Goal: Navigation & Orientation: Find specific page/section

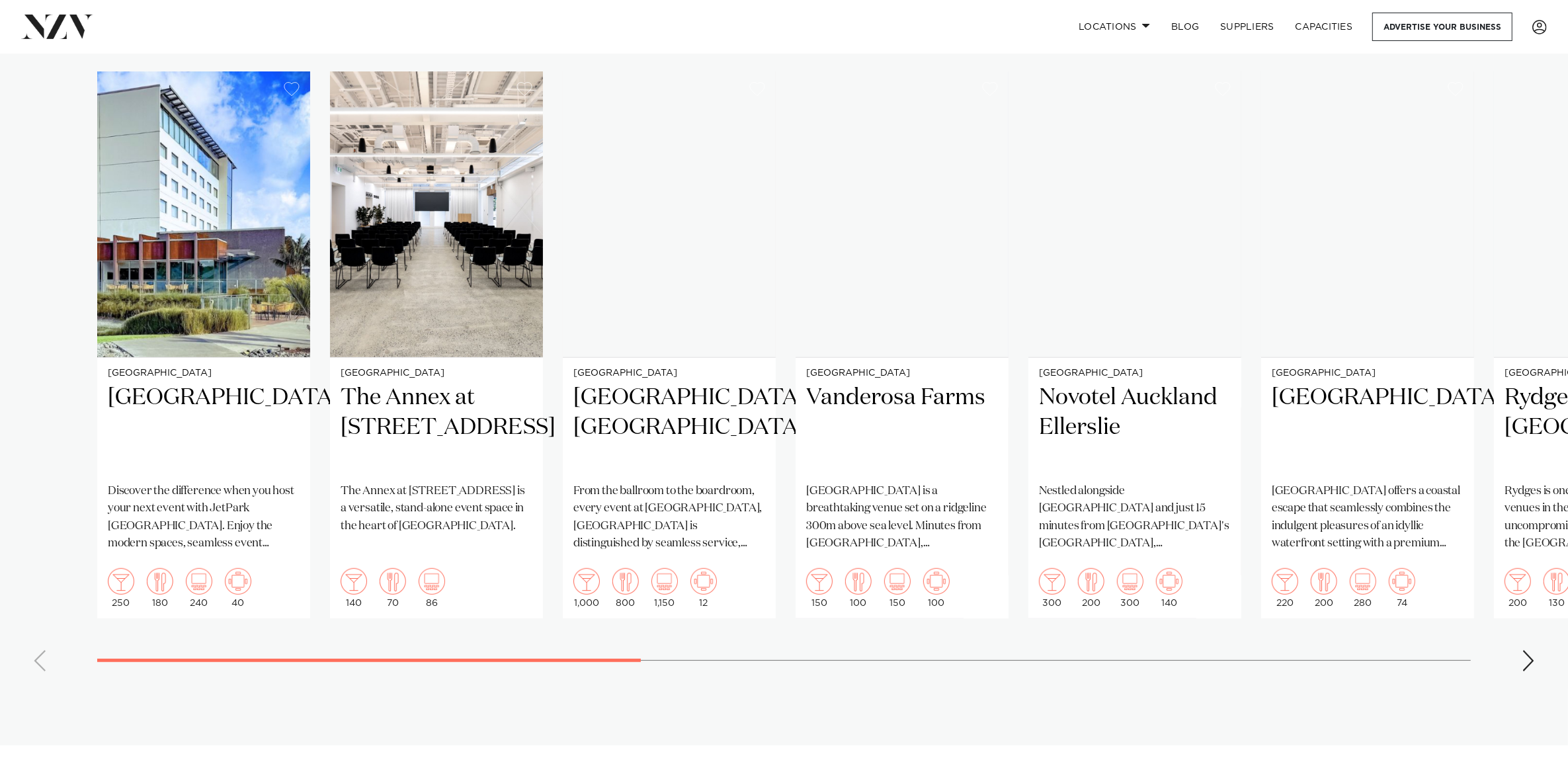
click at [1529, 650] on div "Next slide" at bounding box center [1529, 661] width 13 height 22
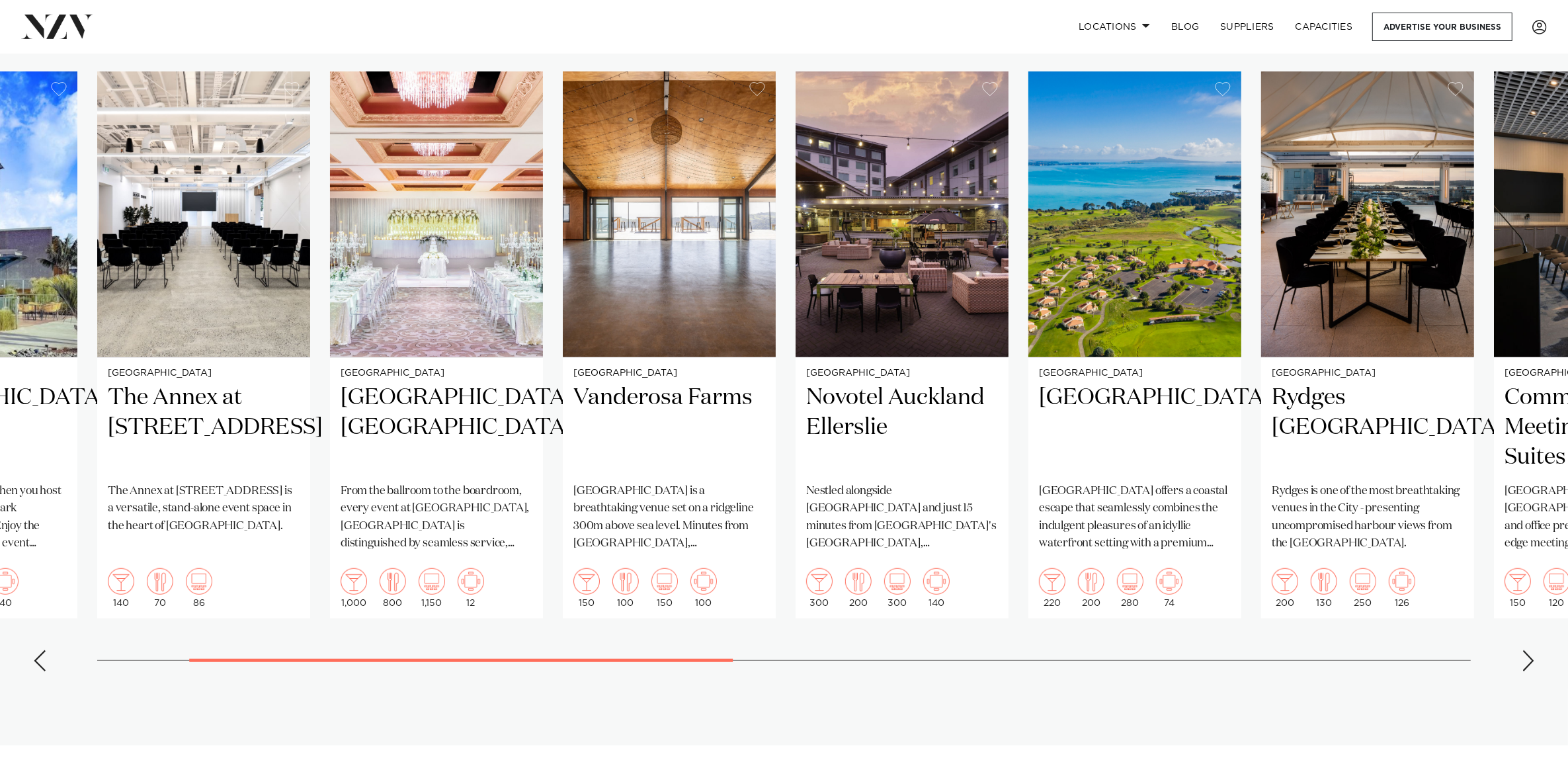
click at [1526, 650] on div "Next slide" at bounding box center [1529, 661] width 13 height 22
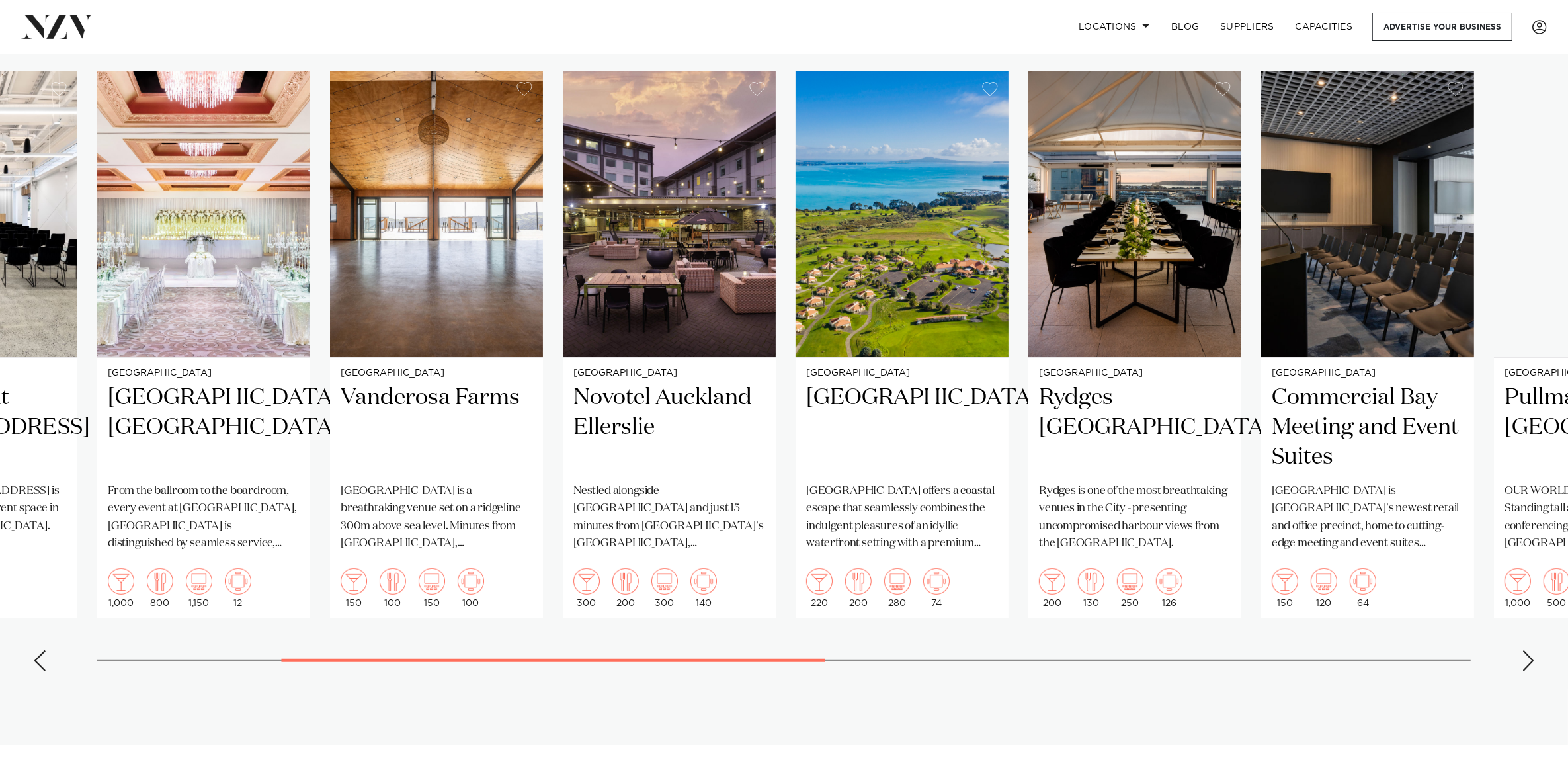
click at [1515, 599] on swiper-container "[GEOGRAPHIC_DATA] Discover the difference when you host your next event with Je…" at bounding box center [784, 377] width 1568 height 611
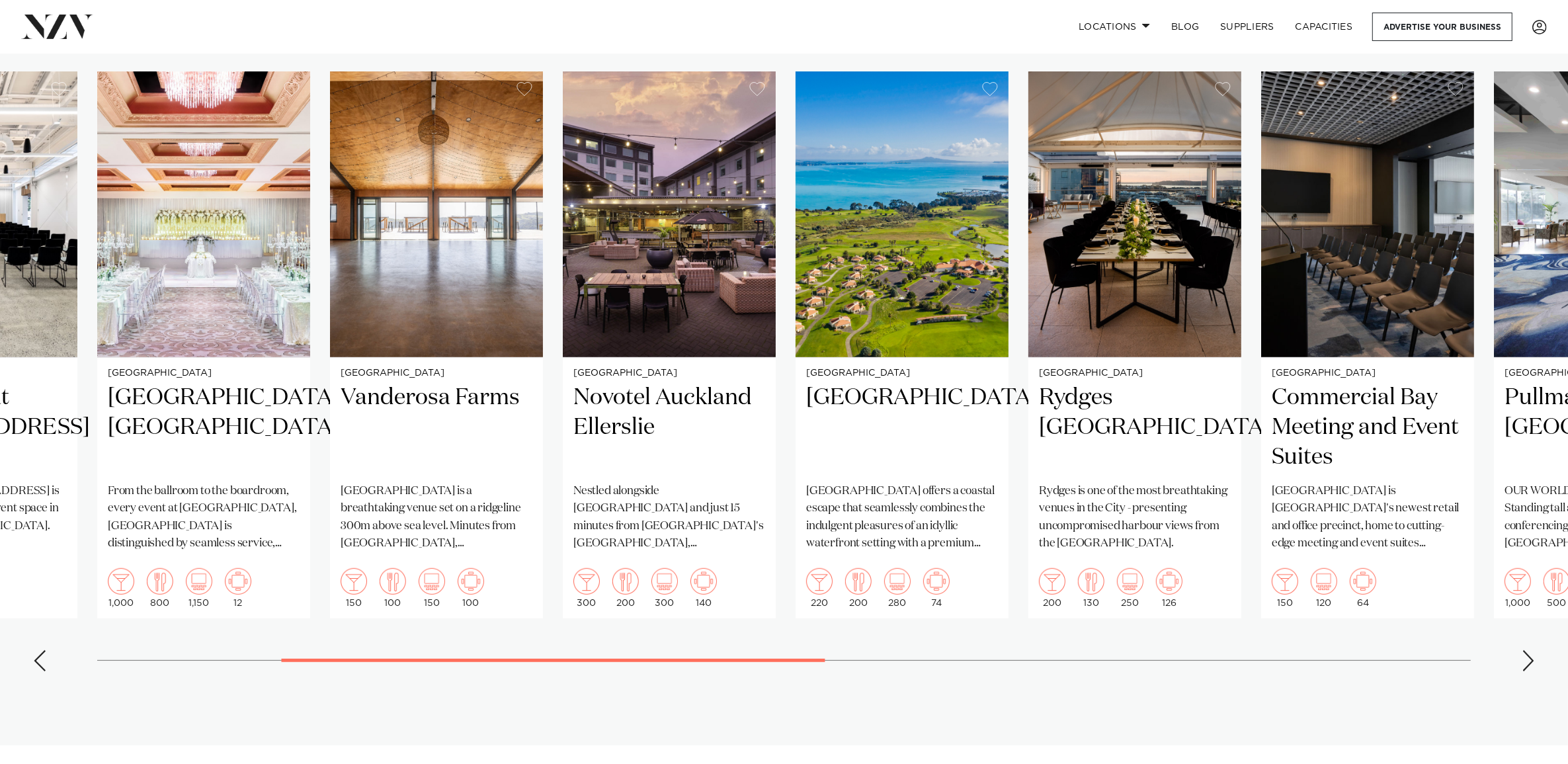
click at [1530, 650] on div "Next slide" at bounding box center [1529, 661] width 13 height 22
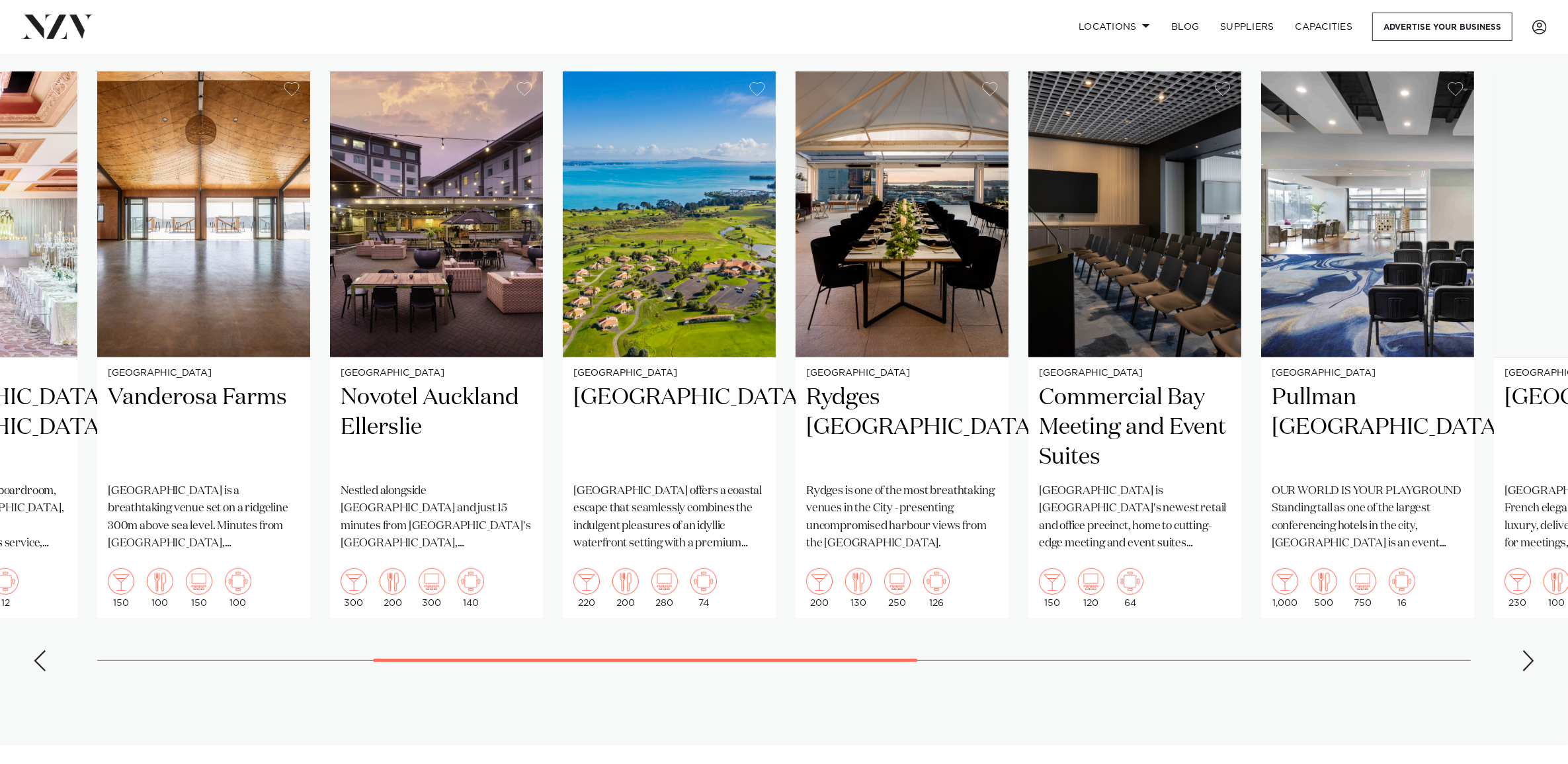
click at [1530, 650] on div "Next slide" at bounding box center [1529, 661] width 13 height 22
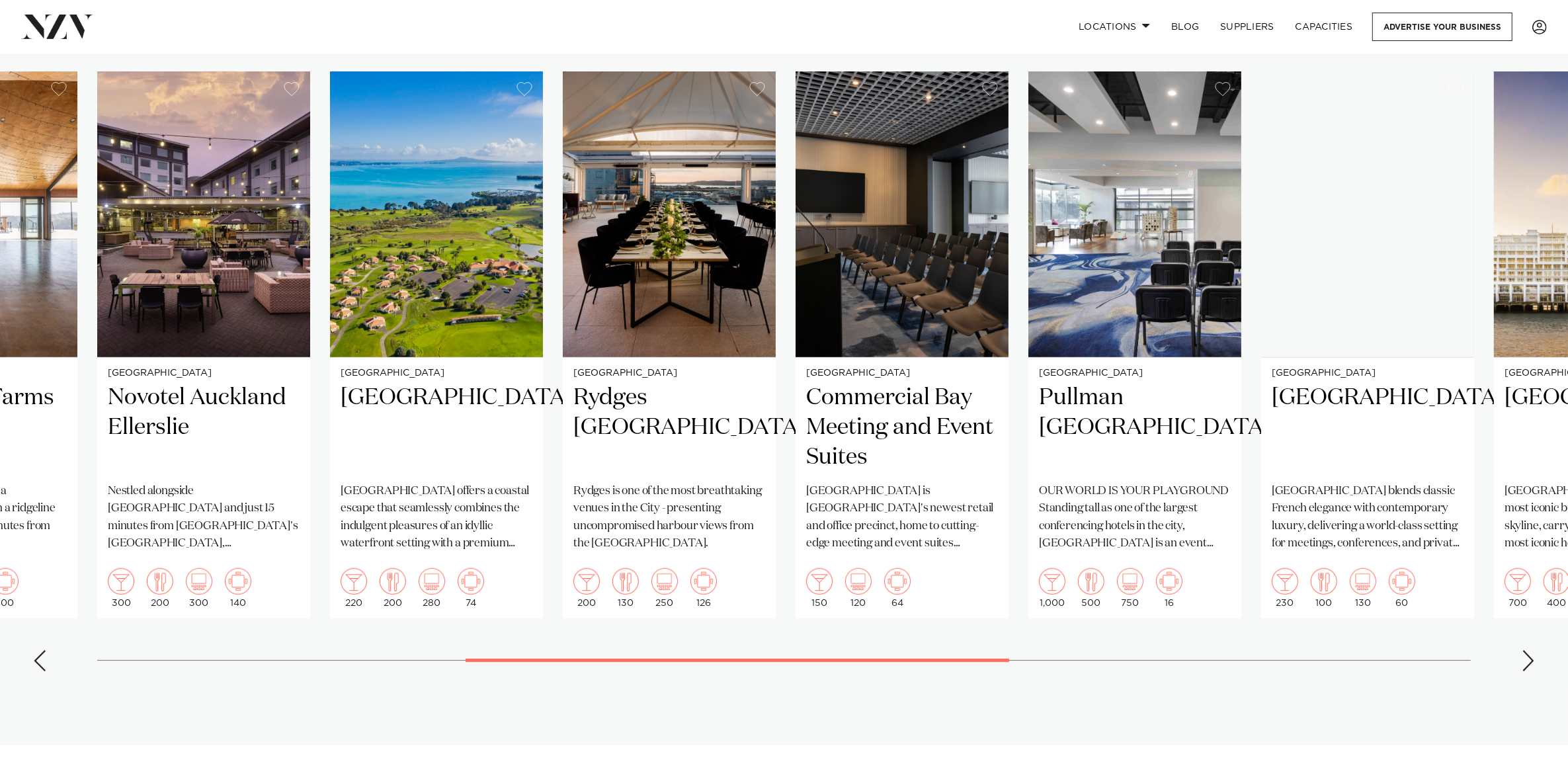
click at [1530, 650] on div "Next slide" at bounding box center [1529, 661] width 13 height 22
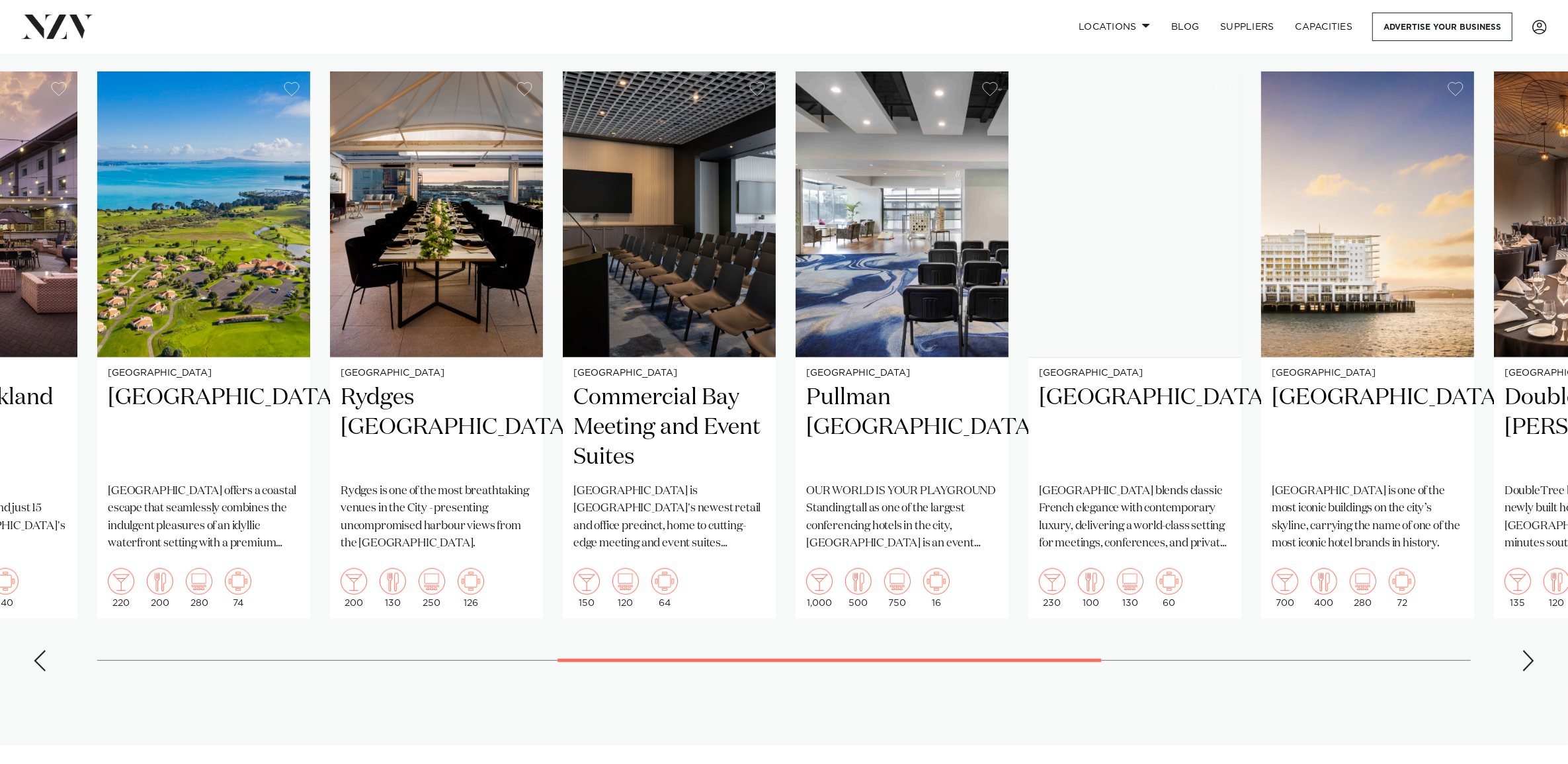
click at [1530, 597] on swiper-container "[GEOGRAPHIC_DATA] Discover the difference when you host your next event with Je…" at bounding box center [784, 377] width 1568 height 611
click at [1526, 650] on div "Next slide" at bounding box center [1529, 661] width 13 height 22
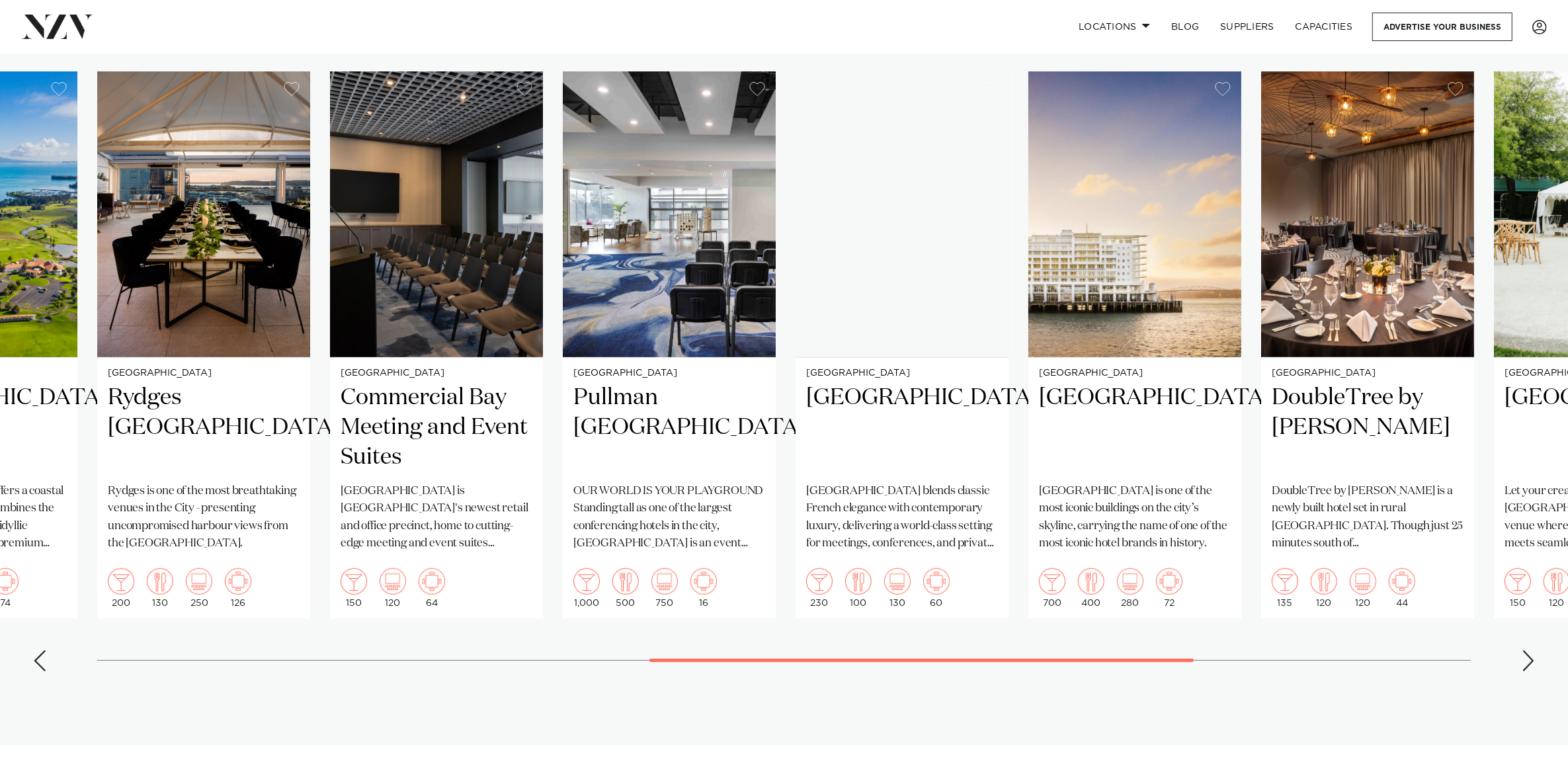
click at [1526, 650] on div "Next slide" at bounding box center [1529, 661] width 13 height 22
